Goal: Task Accomplishment & Management: Manage account settings

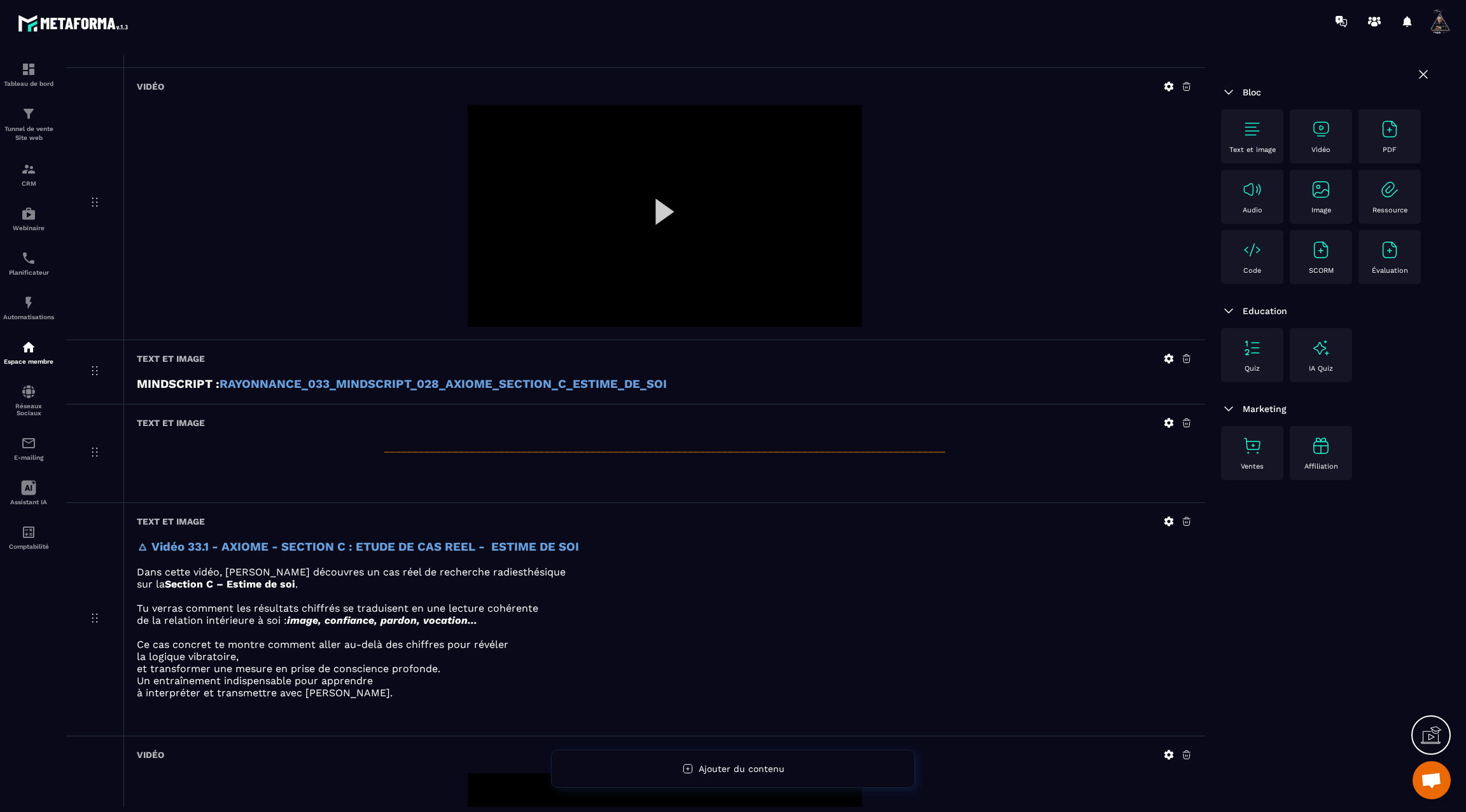
scroll to position [638, 0]
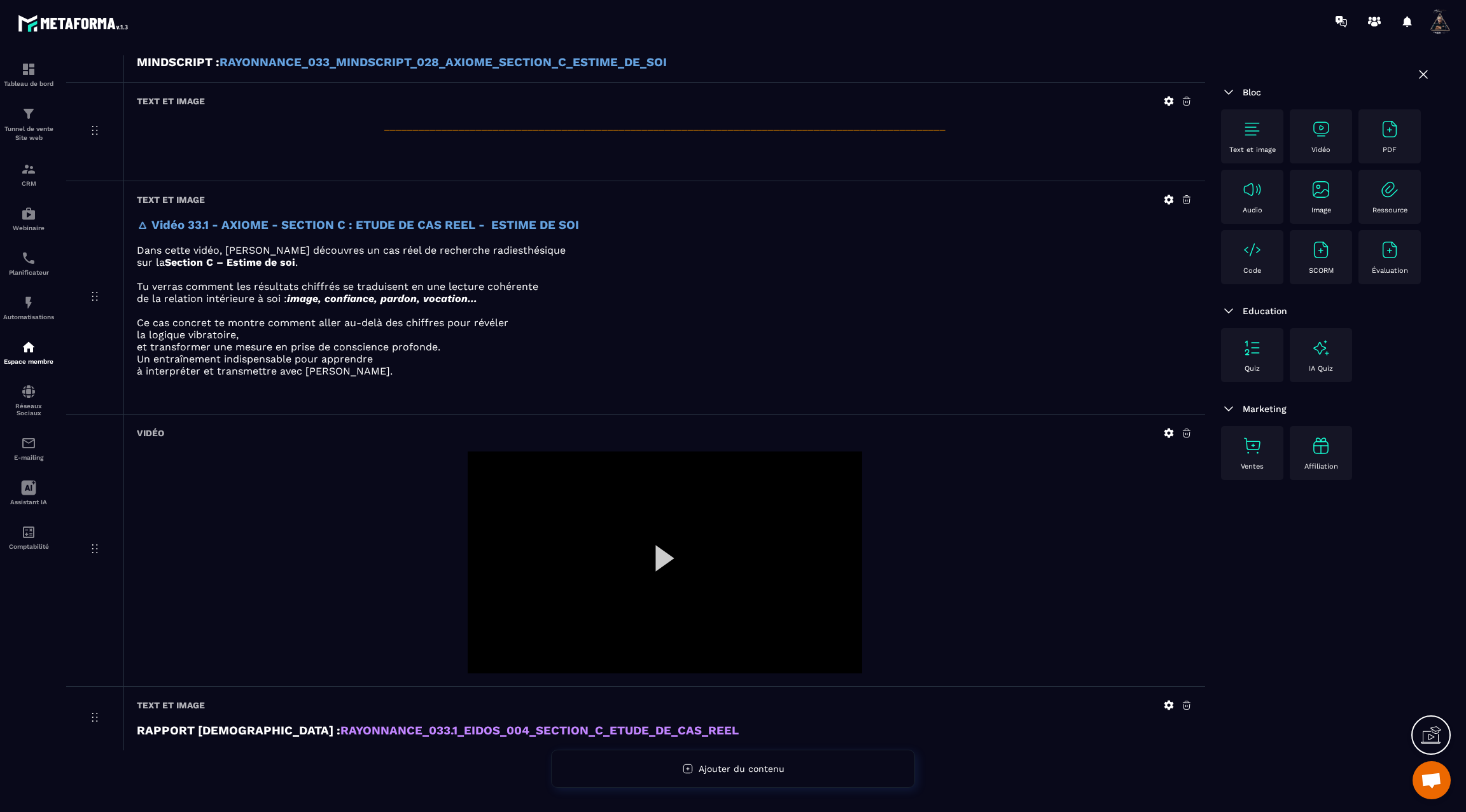
click at [657, 547] on div at bounding box center [665, 563] width 394 height 222
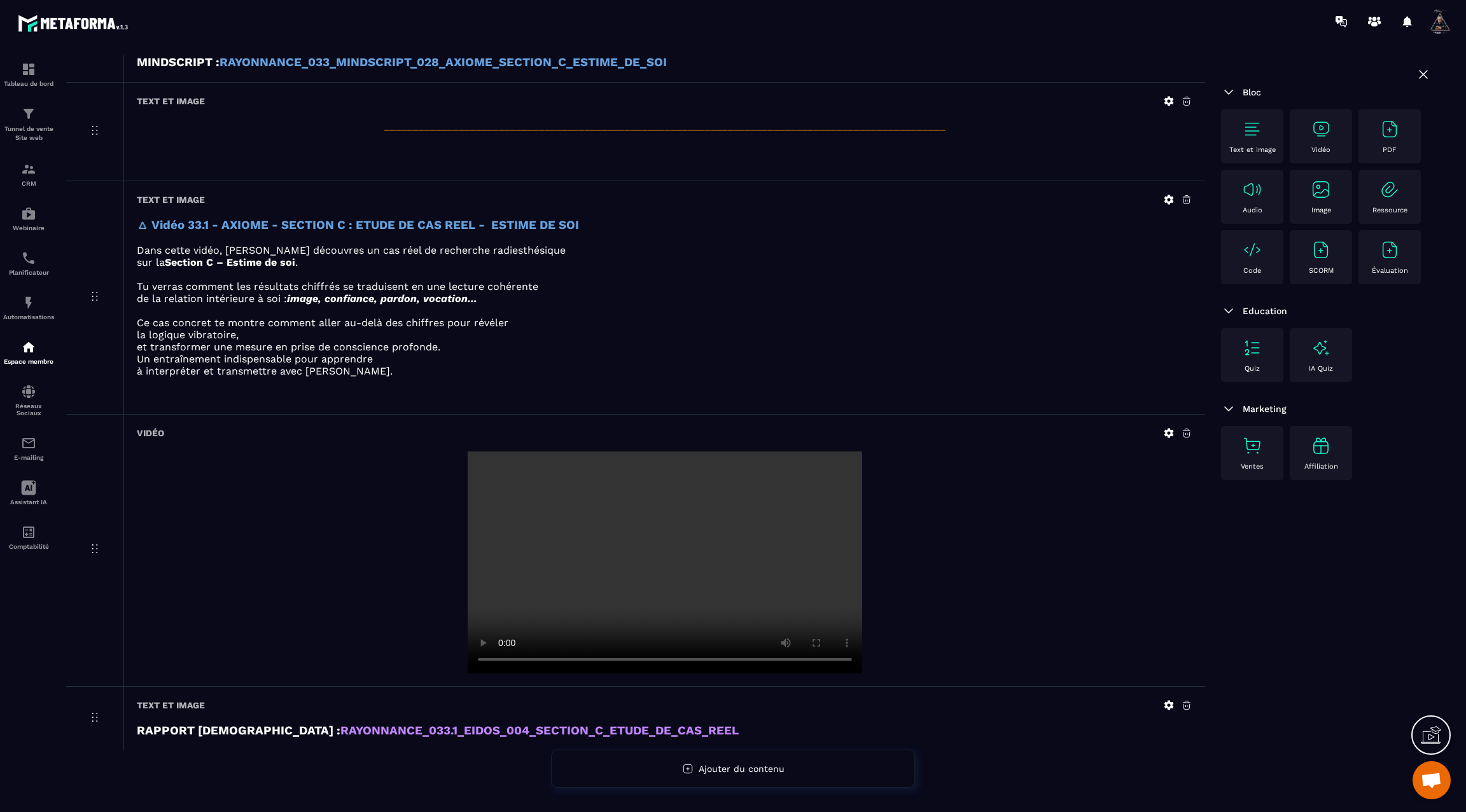
click at [1167, 700] on icon at bounding box center [1169, 705] width 10 height 10
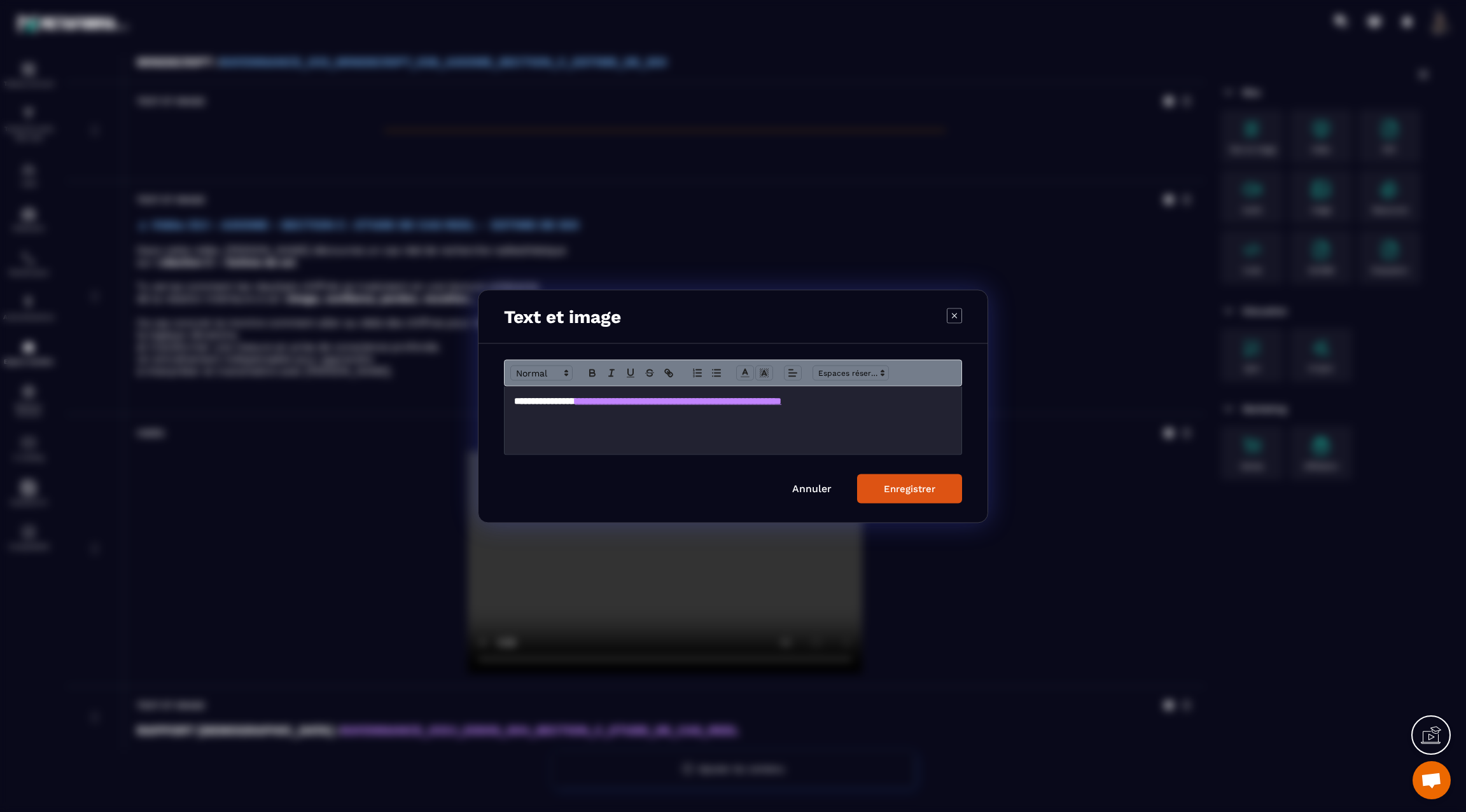
click at [941, 406] on h3 "**********" at bounding box center [733, 400] width 438 height 14
copy h3 "**********"
click at [914, 490] on div "Enregistrer" at bounding box center [909, 488] width 52 height 11
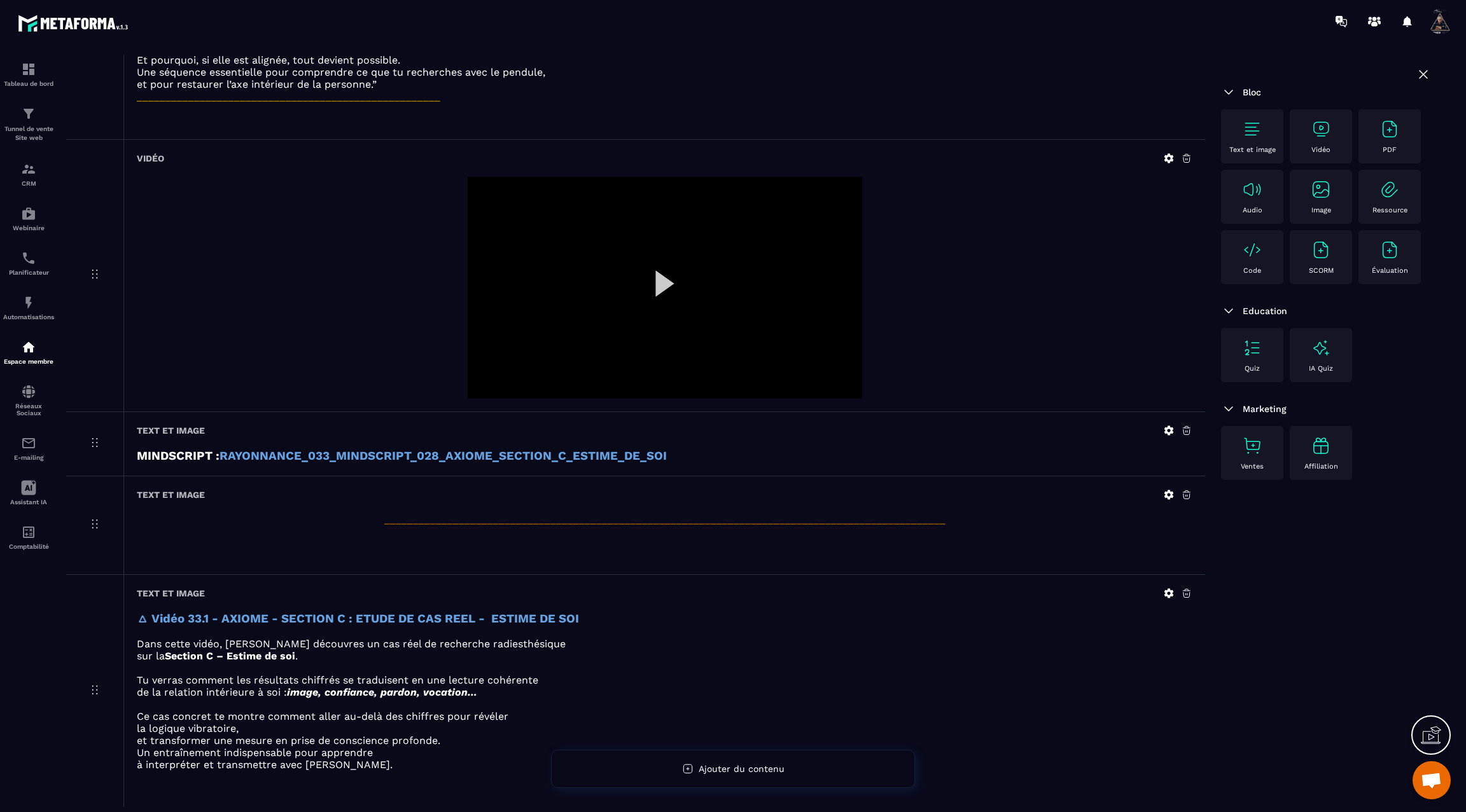
scroll to position [0, 0]
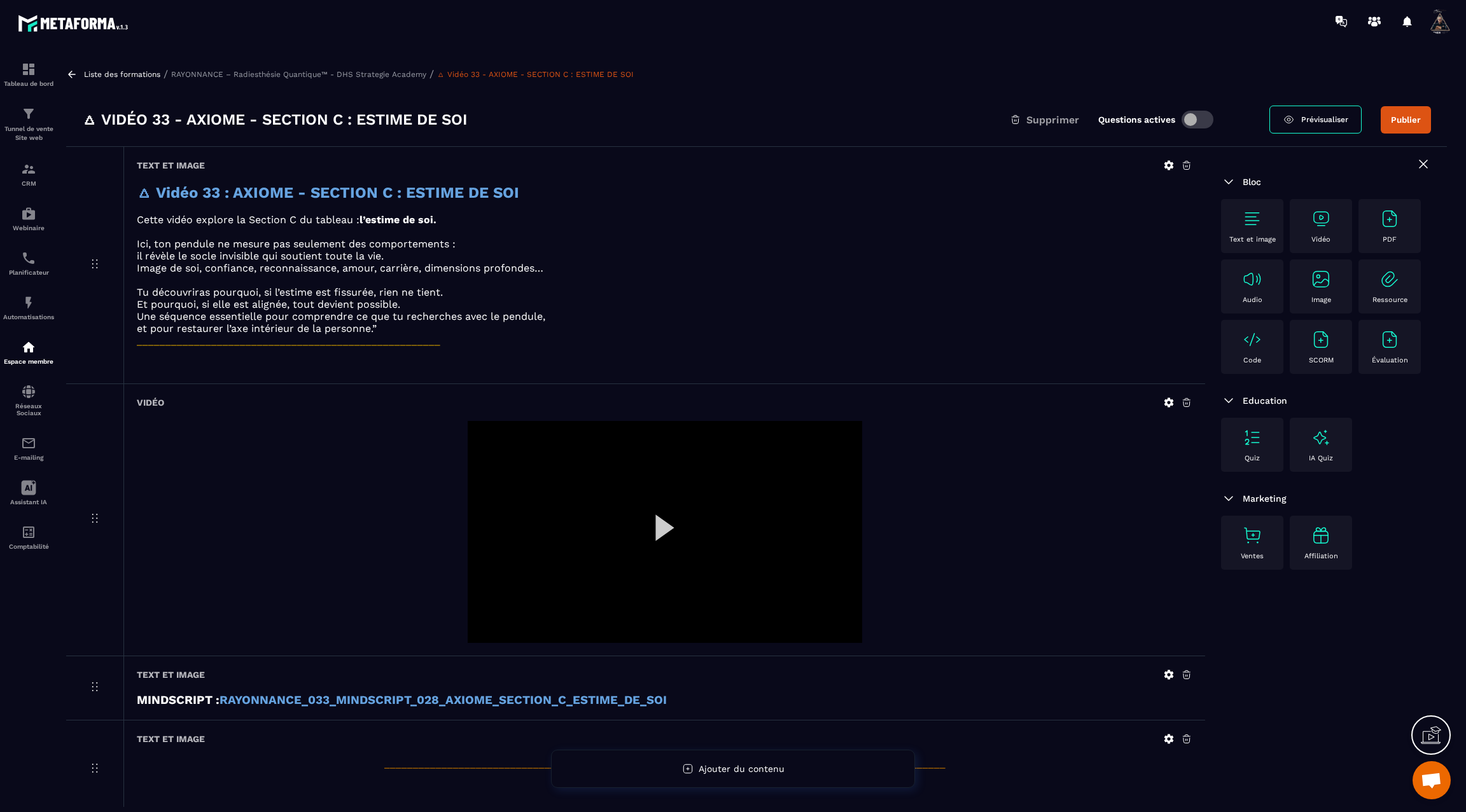
click at [73, 80] on div "Liste des formations / RAYONNANCE – Radiesthésie Quantique™ - DHS Strategie Aca…" at bounding box center [756, 431] width 1393 height 752
click at [1400, 120] on button "Publier" at bounding box center [1405, 120] width 50 height 28
click at [69, 77] on icon at bounding box center [71, 74] width 11 height 11
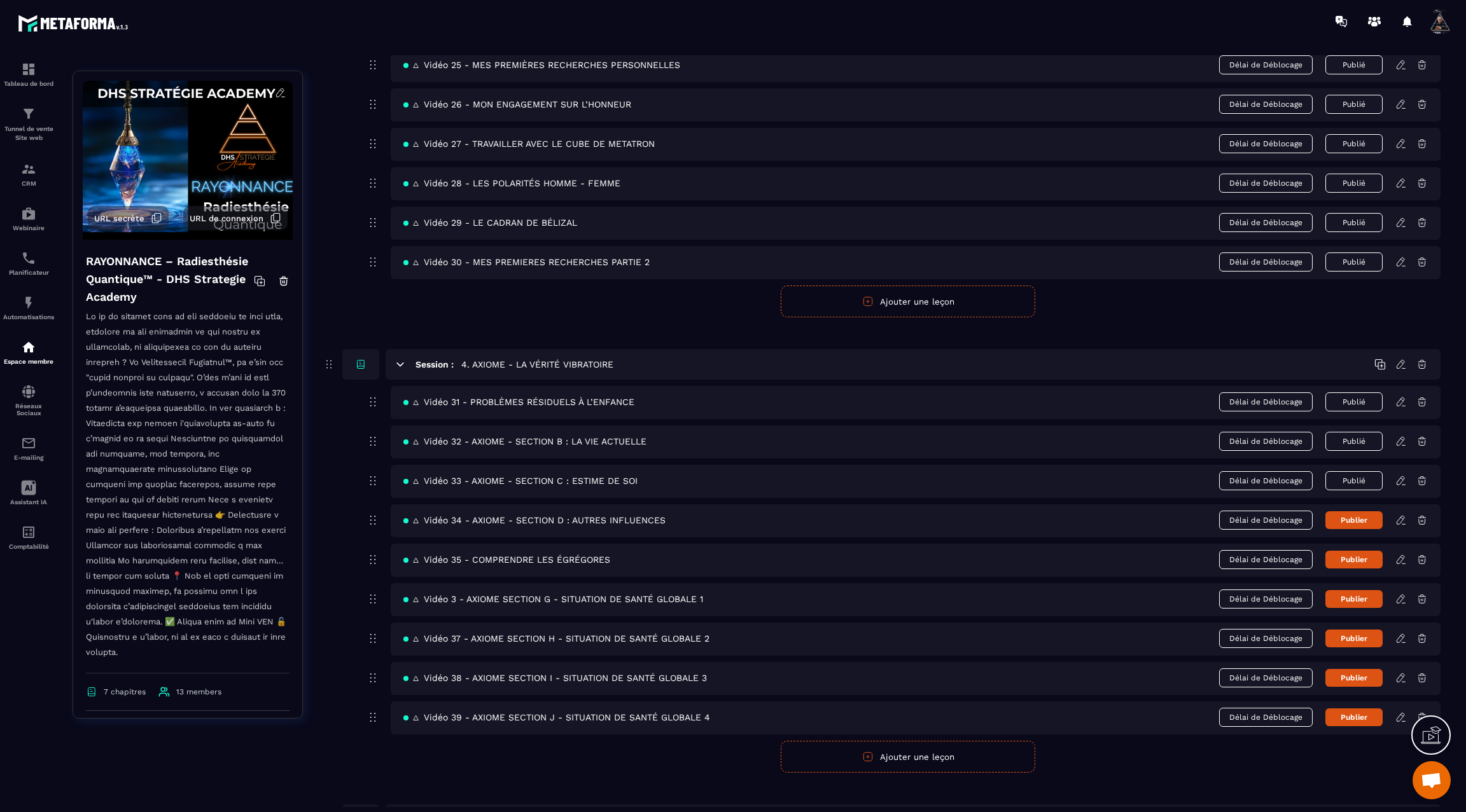
scroll to position [1297, 0]
click at [1401, 513] on icon at bounding box center [1400, 518] width 11 height 11
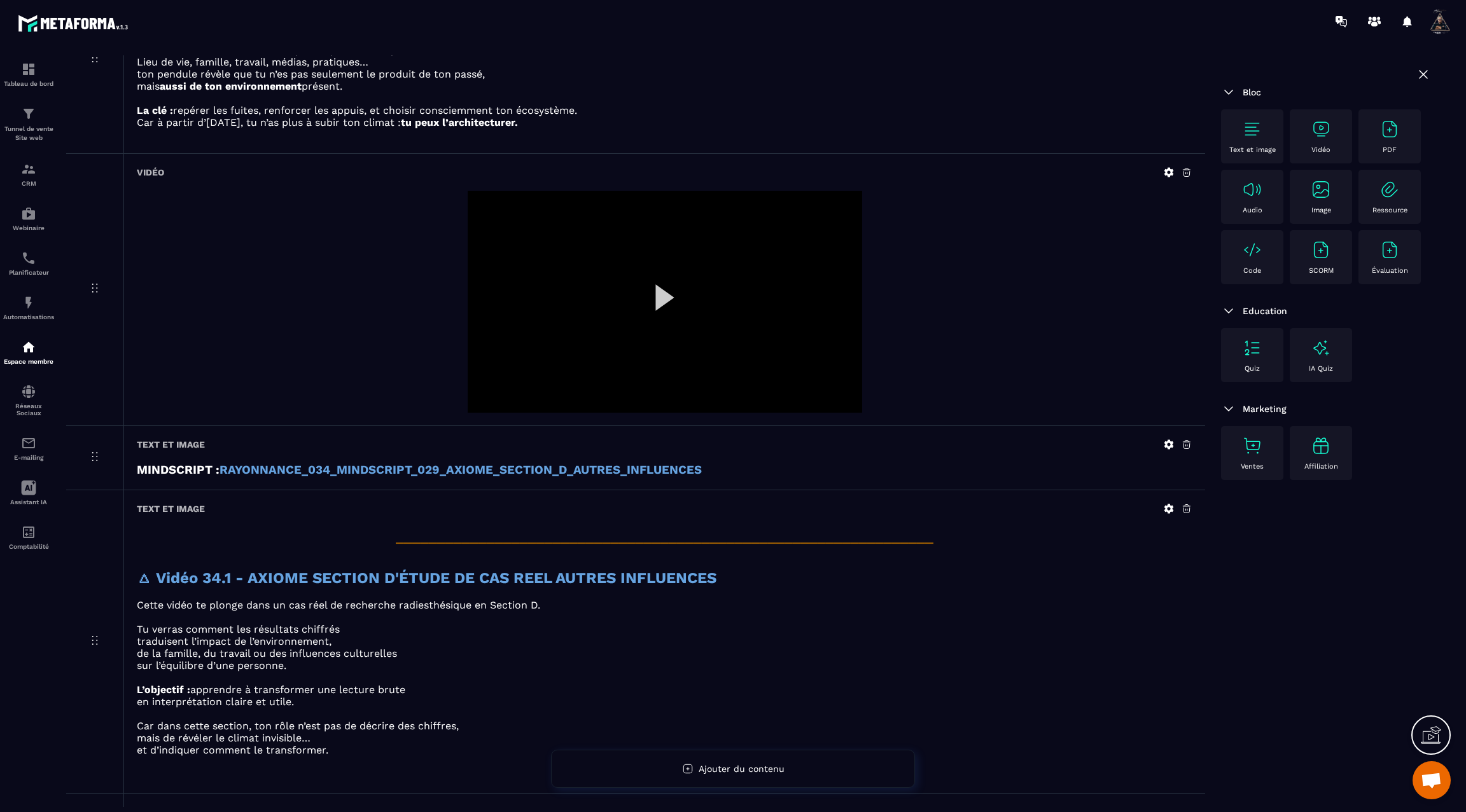
scroll to position [172, 0]
